Goal: Task Accomplishment & Management: Complete application form

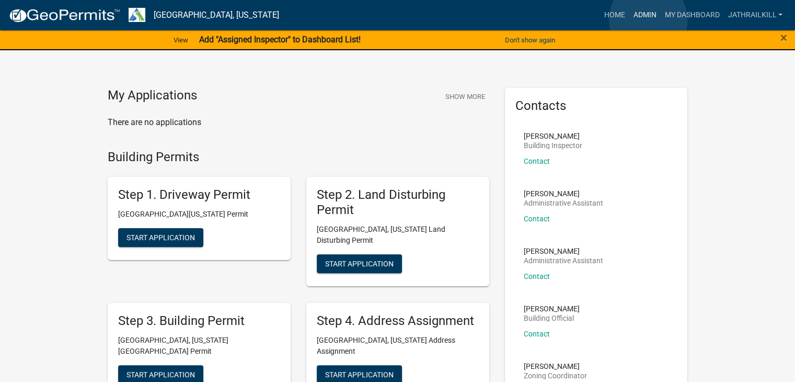
click at [648, 19] on link "Admin" at bounding box center [644, 15] width 31 height 20
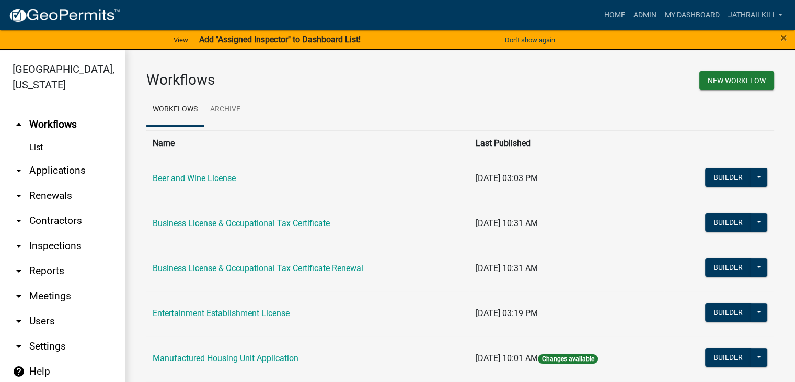
click at [81, 158] on link "arrow_drop_down Applications" at bounding box center [62, 170] width 125 height 25
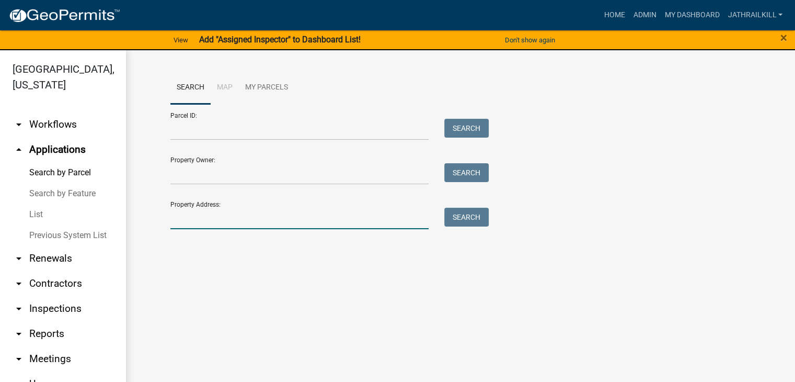
click at [268, 220] on input "Property Address:" at bounding box center [299, 218] width 259 height 21
type input "103 [PERSON_NAME]"
click at [460, 206] on div "Property Address: [STREET_ADDRESS][PERSON_NAME] Search" at bounding box center [327, 211] width 314 height 36
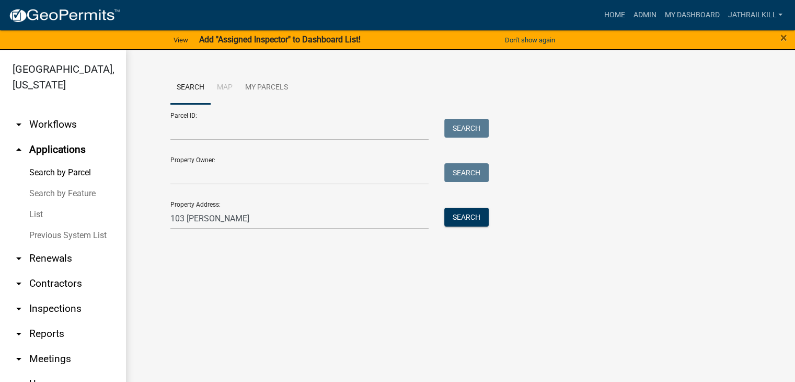
drag, startPoint x: 568, startPoint y: 225, endPoint x: 544, endPoint y: 219, distance: 24.2
click at [567, 224] on div "Parcel ID: Search Property Owner: Search Property Address: [STREET_ADDRESS][PER…" at bounding box center [460, 166] width 580 height 125
click at [480, 214] on button "Search" at bounding box center [466, 217] width 44 height 19
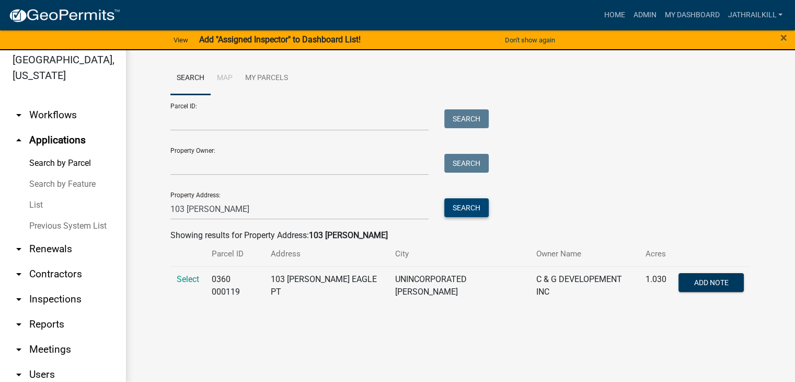
scroll to position [13, 0]
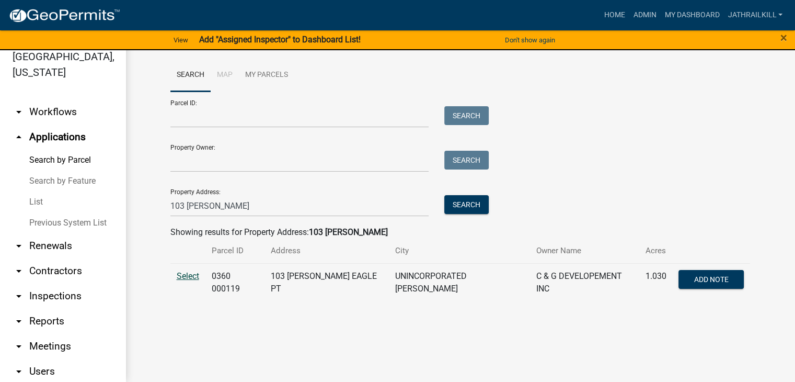
click at [190, 277] on span "Select" at bounding box center [188, 276] width 22 height 10
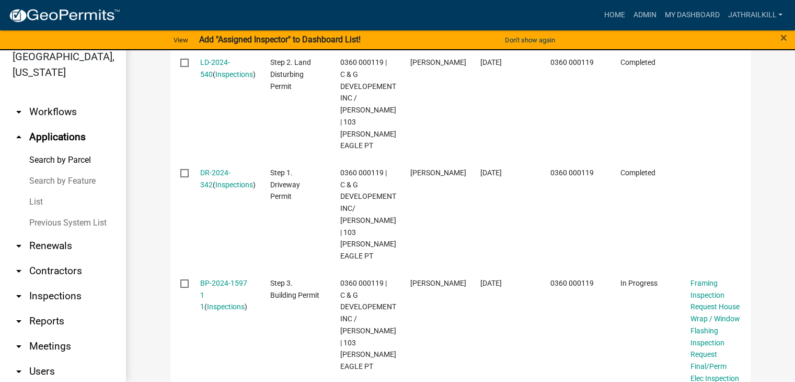
scroll to position [418, 0]
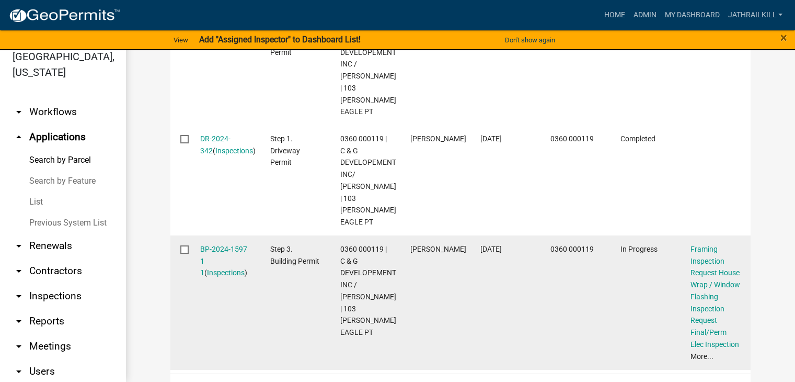
click at [235, 243] on div "BP-2024-1597 1 1 ( Inspections )" at bounding box center [225, 261] width 50 height 36
click at [235, 245] on link "BP-2024-1597 1 1" at bounding box center [223, 261] width 47 height 32
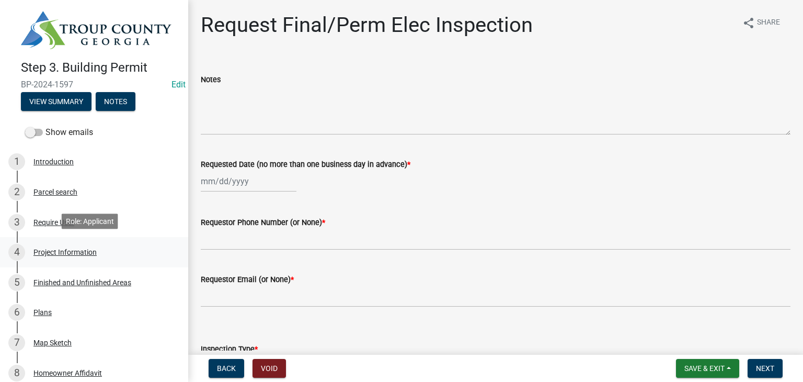
click at [113, 246] on div "4 Project Information" at bounding box center [89, 252] width 163 height 17
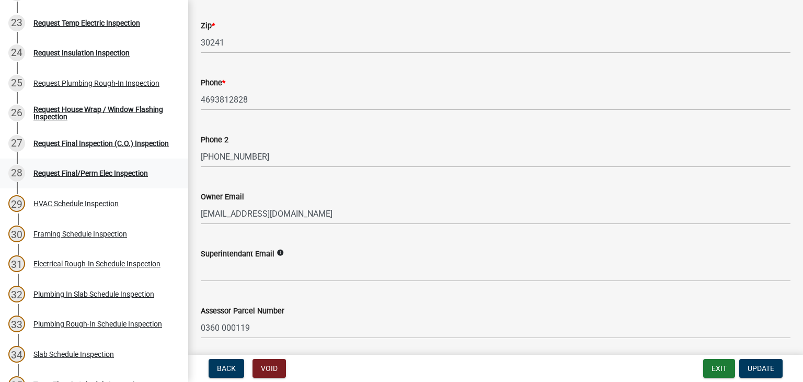
scroll to position [784, 0]
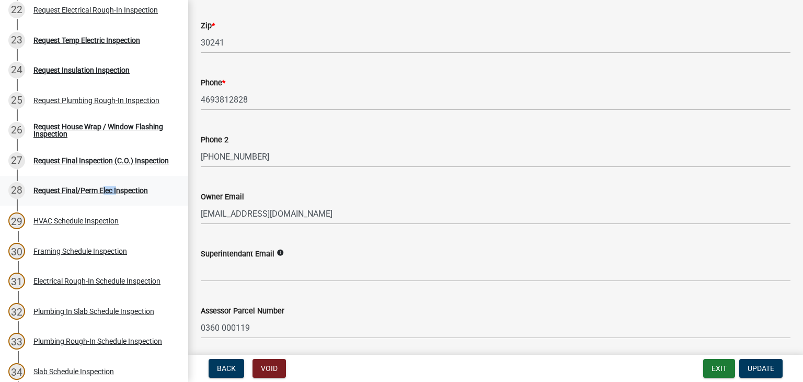
click at [102, 192] on div "Request Final/Perm Elec Inspection" at bounding box center [90, 190] width 114 height 7
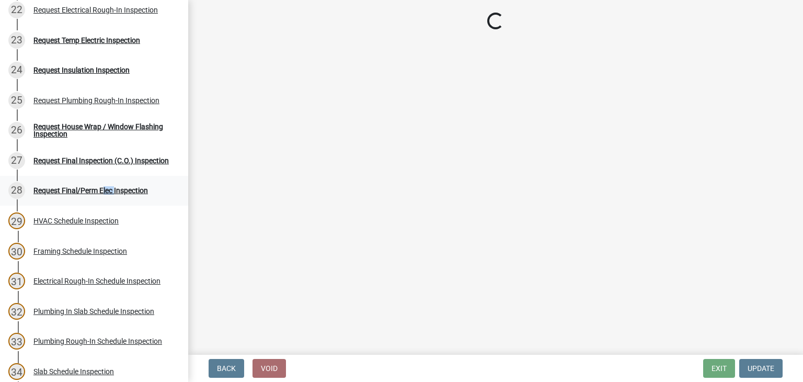
scroll to position [0, 0]
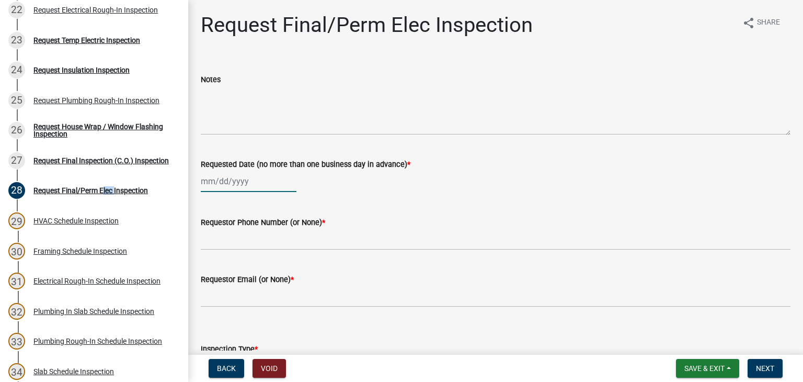
click at [232, 180] on div at bounding box center [249, 180] width 96 height 21
select select "8"
select select "2025"
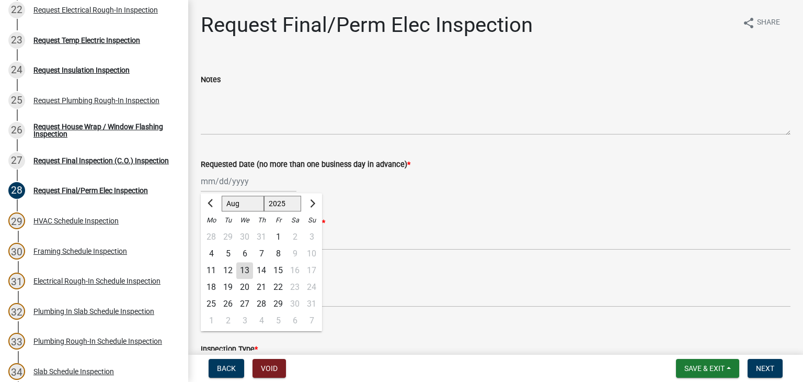
click at [249, 273] on div "13" at bounding box center [244, 270] width 17 height 17
type input "[DATE]"
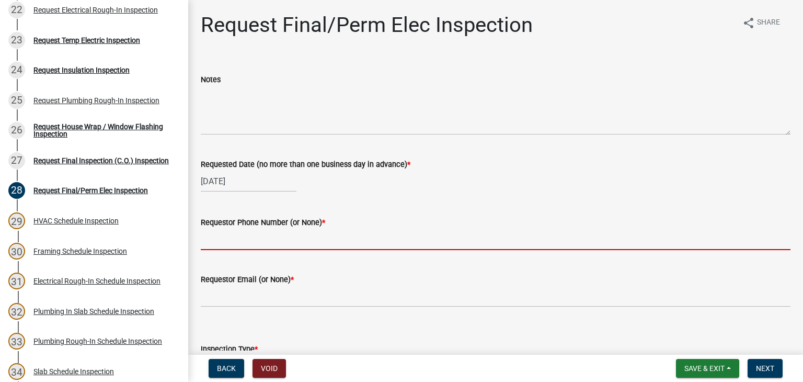
click at [260, 238] on input "Requestor Phone Number (or None) *" at bounding box center [496, 238] width 590 height 21
type input "7"
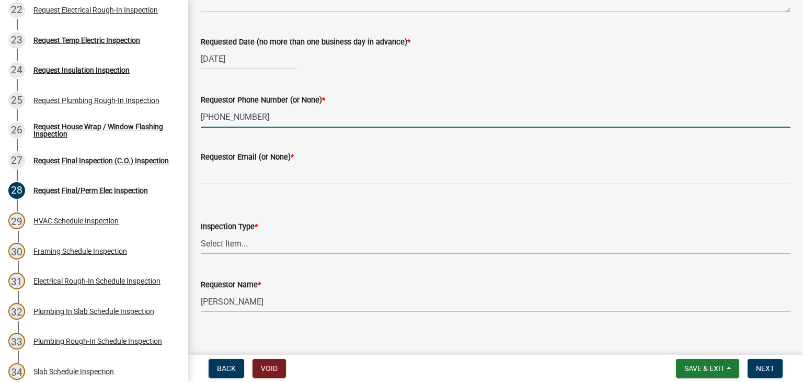
scroll to position [133, 0]
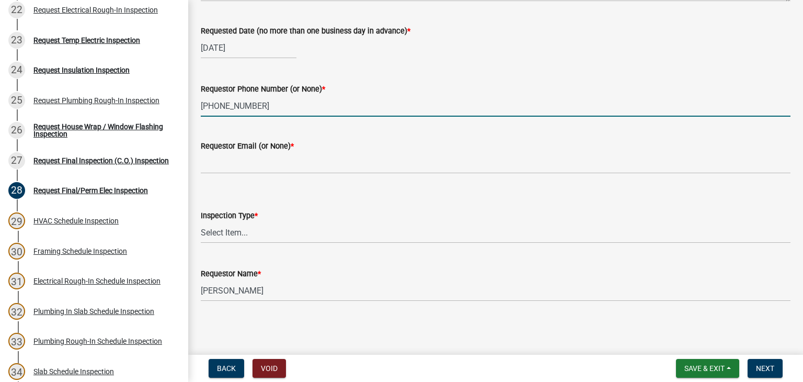
type input "[PHONE_NUMBER]"
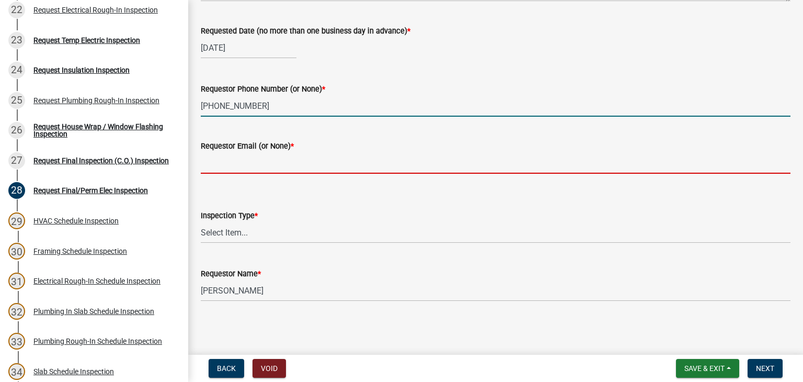
click at [261, 167] on input "Requestor Email (or None) *" at bounding box center [496, 162] width 590 height 21
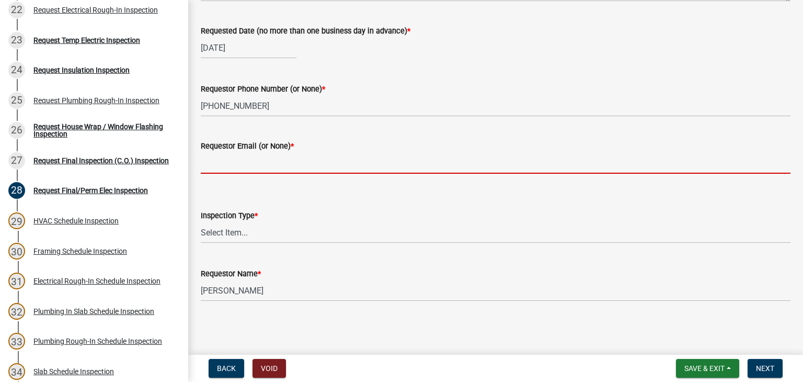
type input "None"
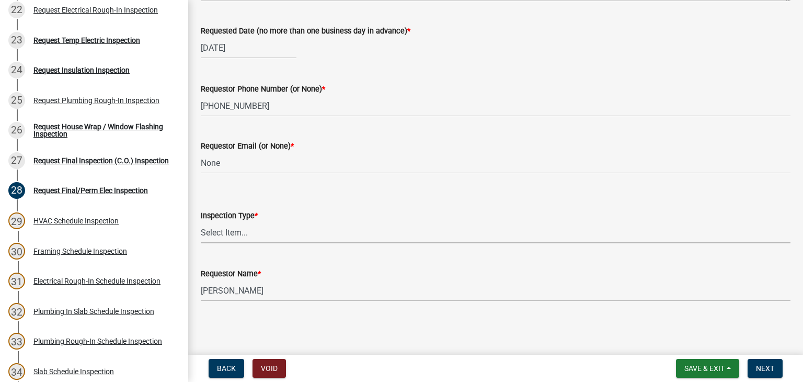
click at [251, 240] on select "Select Item... Final/Permanent Electrical" at bounding box center [496, 232] width 590 height 21
click at [201, 222] on select "Select Item... Final/Permanent Electrical" at bounding box center [496, 232] width 590 height 21
select select "15602396-5ec3-4d50-b7ba-128f4fe7a0c1"
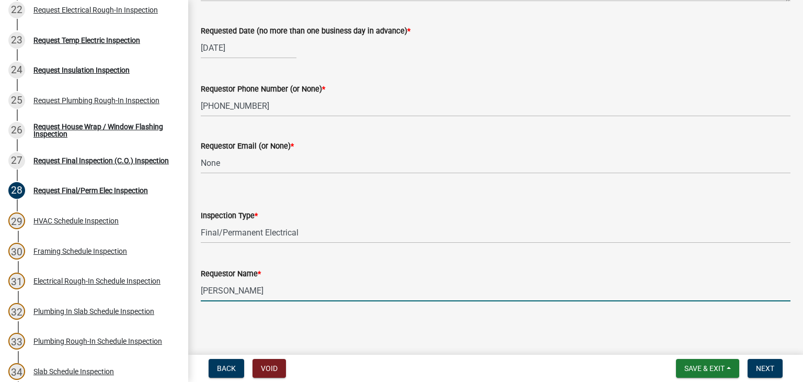
click at [259, 289] on input "[PERSON_NAME]" at bounding box center [496, 290] width 590 height 21
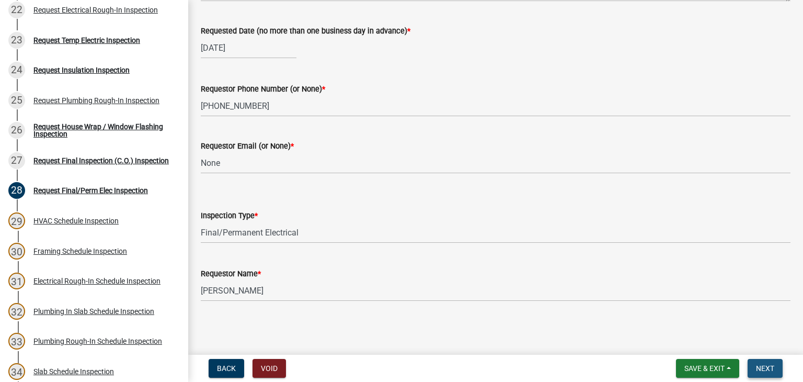
click at [753, 362] on button "Next" at bounding box center [765, 368] width 35 height 19
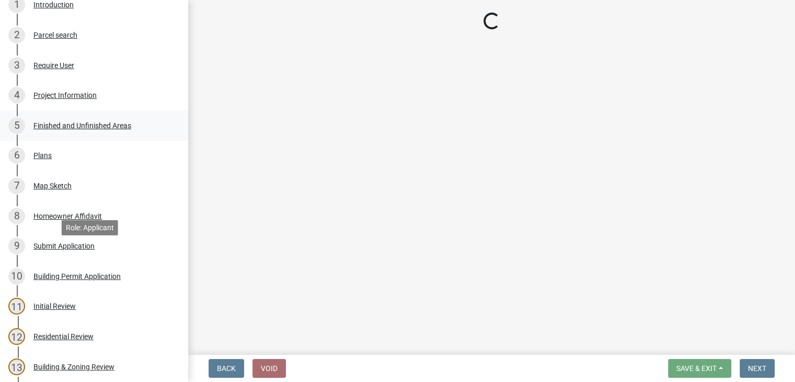
scroll to position [0, 0]
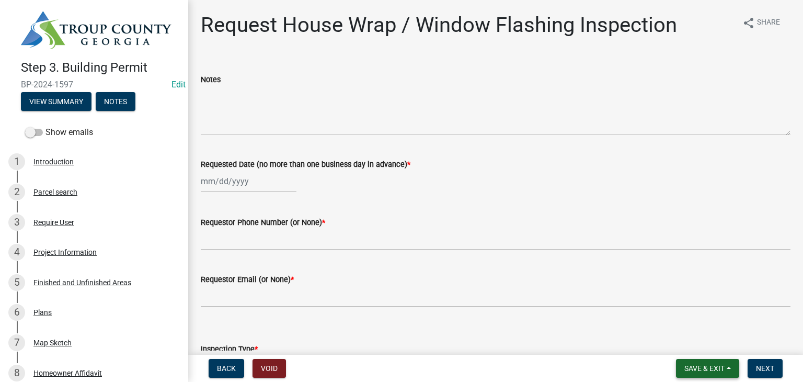
click at [700, 365] on span "Save & Exit" at bounding box center [704, 368] width 40 height 8
click at [695, 348] on button "Save & Exit" at bounding box center [698, 340] width 84 height 25
